Goal: Check status

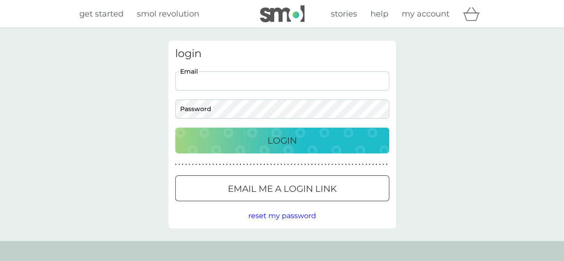
click at [227, 86] on input "Email" at bounding box center [282, 80] width 214 height 19
type input "alex@sixteenrealestate.com"
click at [265, 139] on div "Login" at bounding box center [282, 140] width 196 height 14
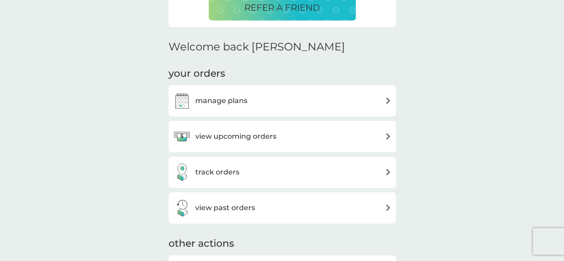
click at [248, 178] on div "track orders" at bounding box center [282, 172] width 218 height 18
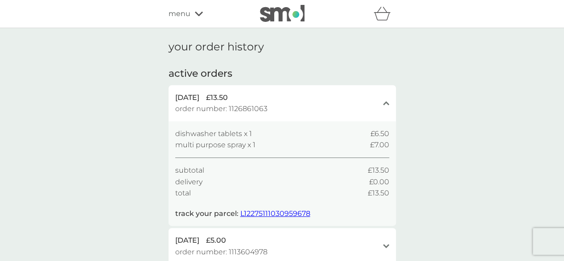
scroll to position [45, 0]
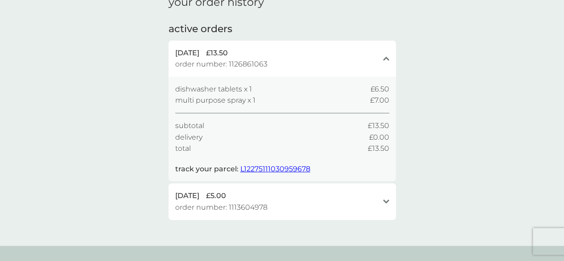
click at [261, 166] on span "L12275111030959678" at bounding box center [275, 168] width 70 height 8
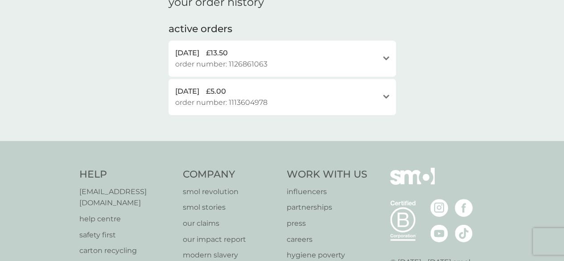
click at [376, 60] on div "[DATE] £13.50 order number: 1126861063" at bounding box center [276, 58] width 203 height 23
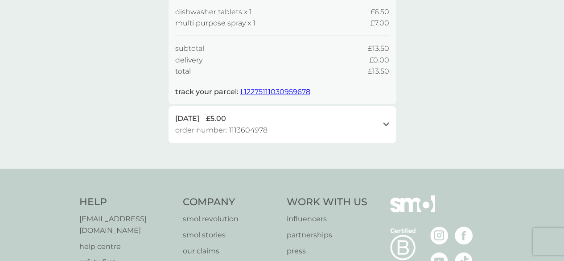
scroll to position [51, 0]
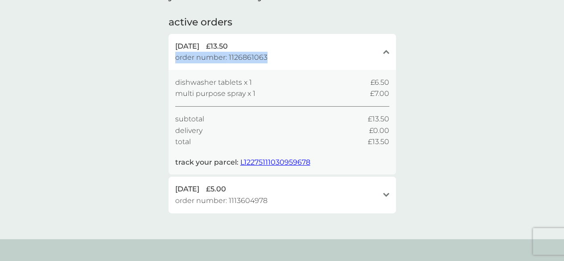
drag, startPoint x: 267, startPoint y: 54, endPoint x: 170, endPoint y: 54, distance: 97.6
click at [170, 54] on div "[DATE] £13.50 order number: 1126861063 close" at bounding box center [281, 52] width 227 height 36
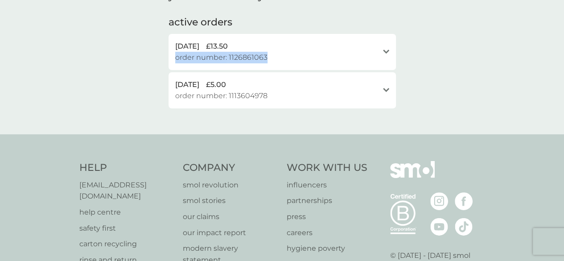
copy span "order number: 1126861063"
click at [134, 186] on p "[EMAIL_ADDRESS][DOMAIN_NAME]" at bounding box center [126, 190] width 95 height 23
click at [380, 51] on div "[DATE] £13.50 order number: 1126861063 open" at bounding box center [281, 52] width 227 height 36
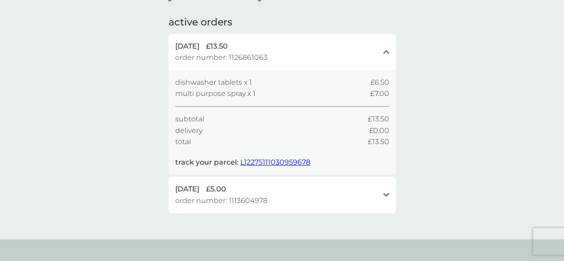
click at [418, 144] on div "your order history active orders [DATE] £13.50 order number: 1126861063 close d…" at bounding box center [282, 108] width 564 height 262
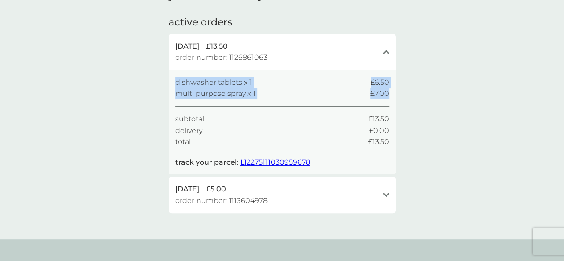
drag, startPoint x: 174, startPoint y: 82, endPoint x: 388, endPoint y: 95, distance: 215.1
click at [388, 95] on div "dishwasher tablets x 1 £6.50 multi purpose spray x 1 £7.00 subtotal £13.50 deli…" at bounding box center [281, 122] width 227 height 105
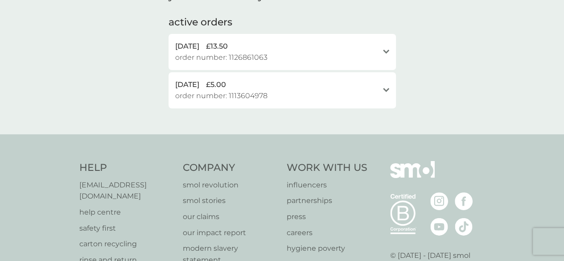
drag, startPoint x: 388, startPoint y: 95, endPoint x: 384, endPoint y: 48, distance: 46.9
click at [384, 48] on div "open" at bounding box center [386, 51] width 6 height 7
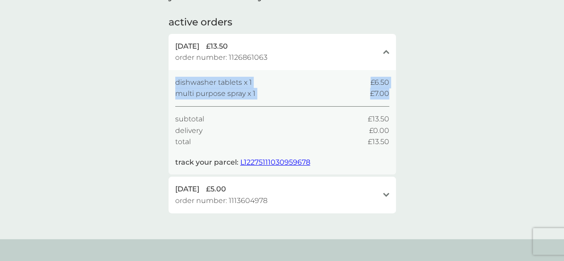
copy div "dishwasher tablets x 1 £6.50 multi purpose spray x 1 £7.00"
click at [271, 163] on span "L12275111030959678" at bounding box center [275, 162] width 70 height 8
